Goal: Browse casually: Explore the website without a specific task or goal

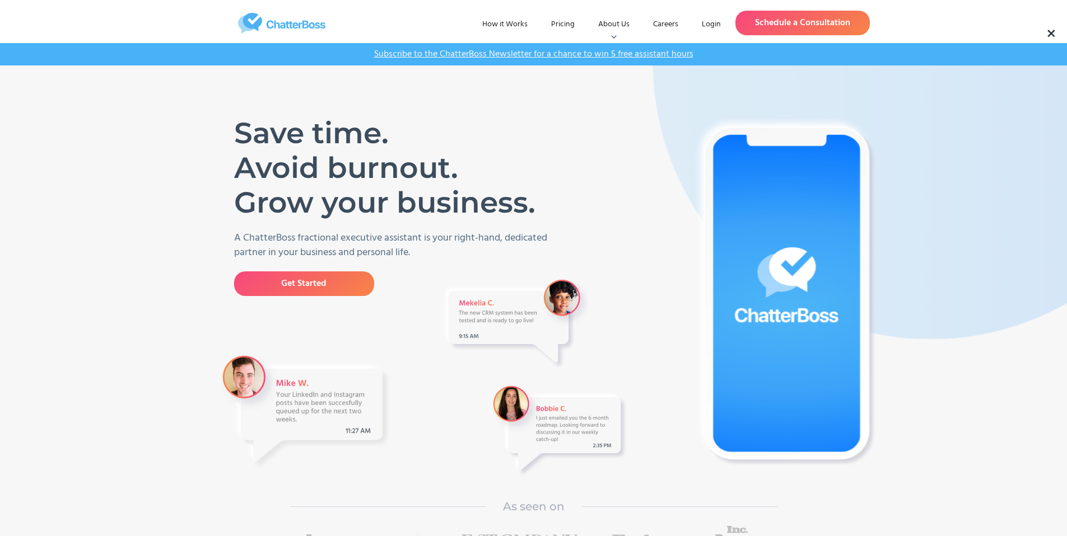
click at [277, 24] on img "home" at bounding box center [282, 23] width 168 height 21
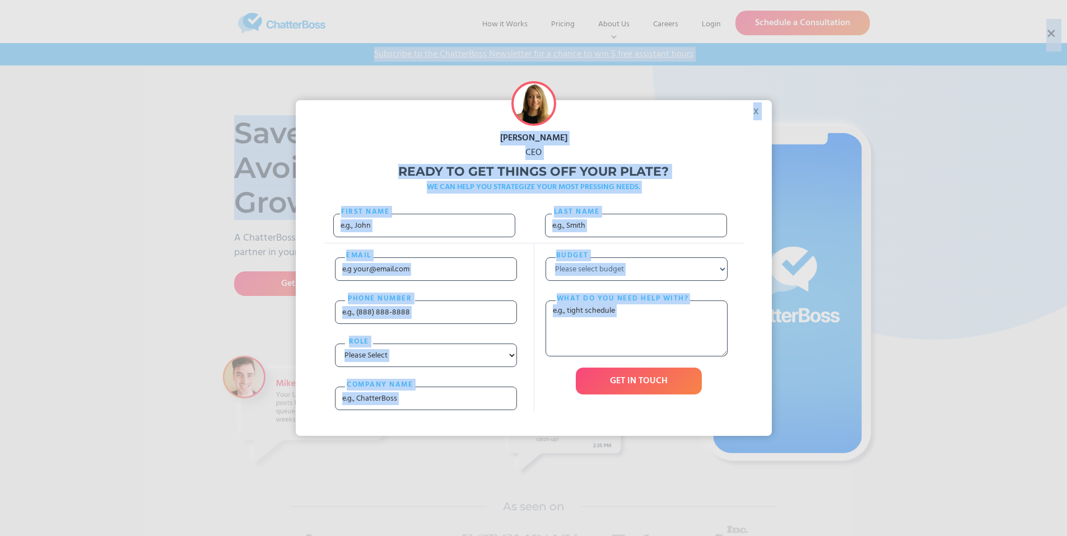
drag, startPoint x: 530, startPoint y: 209, endPoint x: 265, endPoint y: 144, distance: 272.6
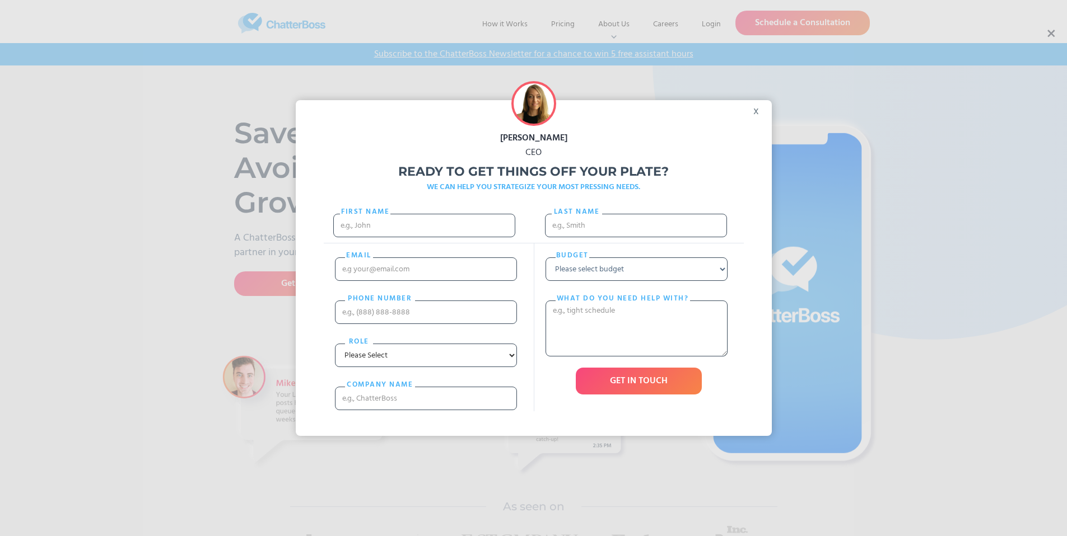
click at [764, 110] on div "x" at bounding box center [758, 108] width 25 height 17
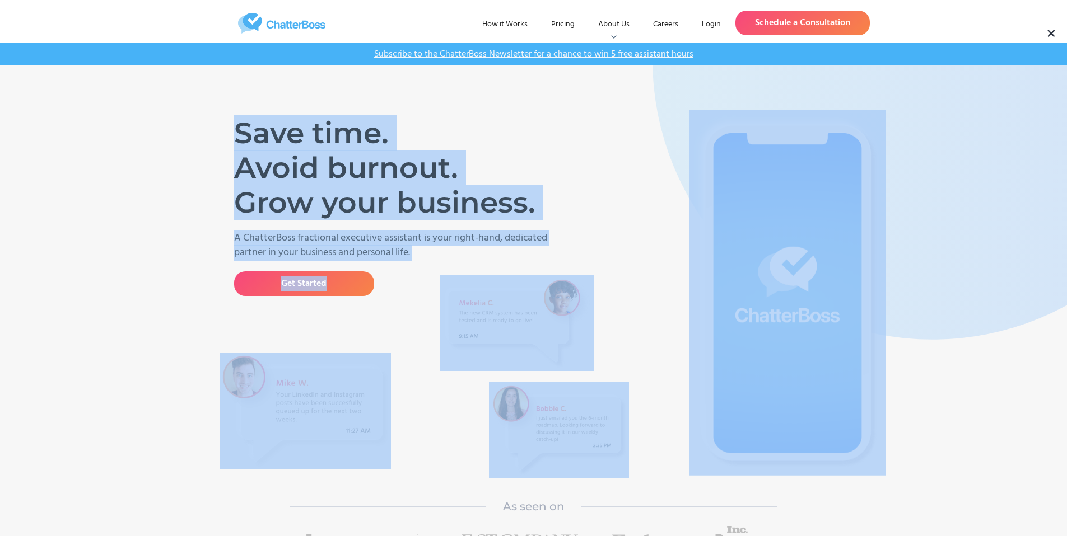
drag, startPoint x: 558, startPoint y: 206, endPoint x: 237, endPoint y: 141, distance: 327.2
click at [238, 141] on div "Save time. Avoid burnout. Grow your business. A ChatterBoss fractional executiv…" at bounding box center [534, 310] width 616 height 366
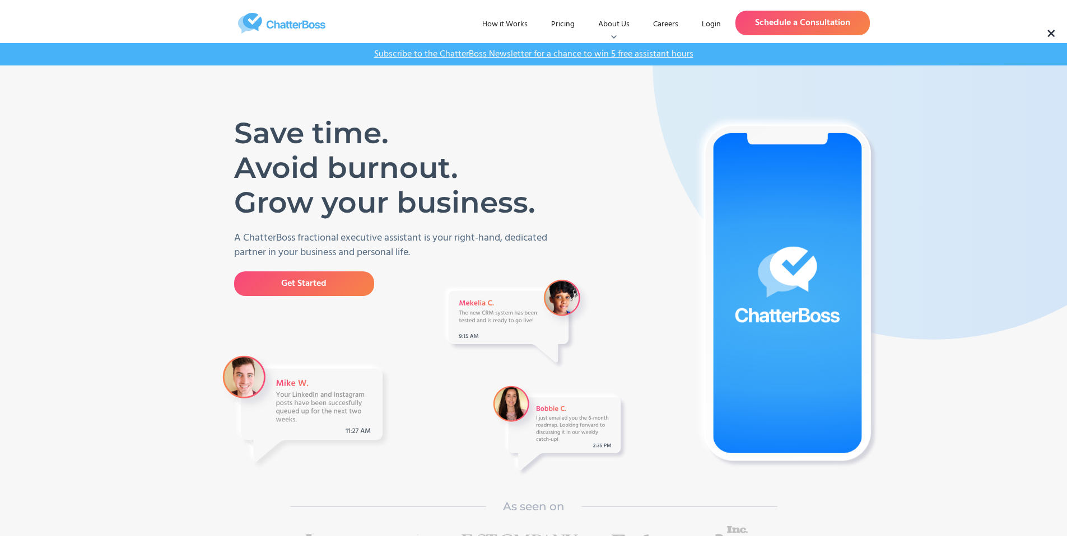
click at [237, 141] on h1 "Save time. Avoid burnout. Grow your business." at bounding box center [389, 168] width 311 height 104
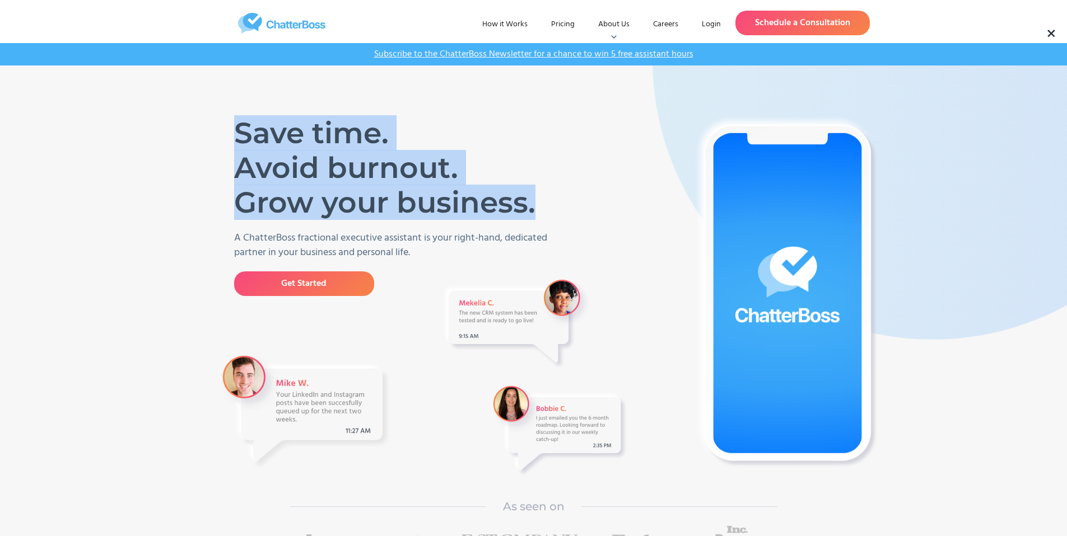
drag, startPoint x: 234, startPoint y: 129, endPoint x: 538, endPoint y: 196, distance: 311.3
click at [538, 196] on h1 "Save time. Avoid burnout. Grow your business." at bounding box center [389, 168] width 311 height 104
copy h1 "Save time. Avoid burnout. Grow your business."
